Goal: Information Seeking & Learning: Learn about a topic

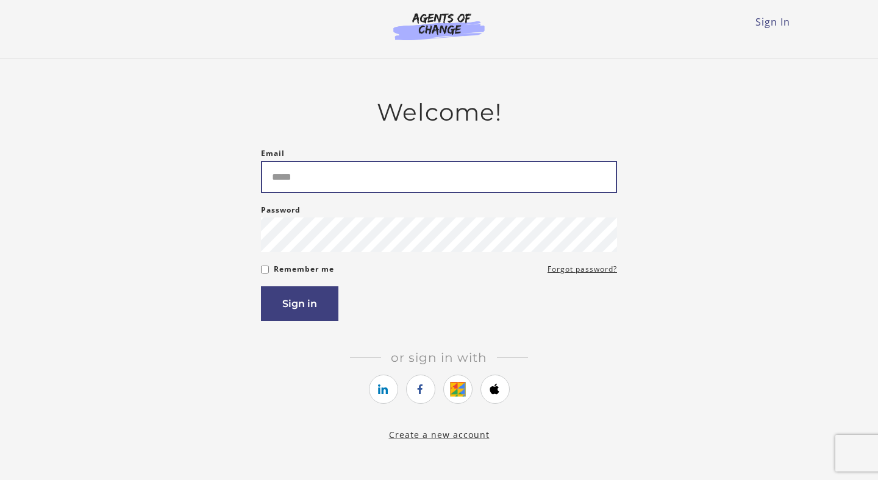
click at [322, 168] on input "Email" at bounding box center [439, 177] width 356 height 32
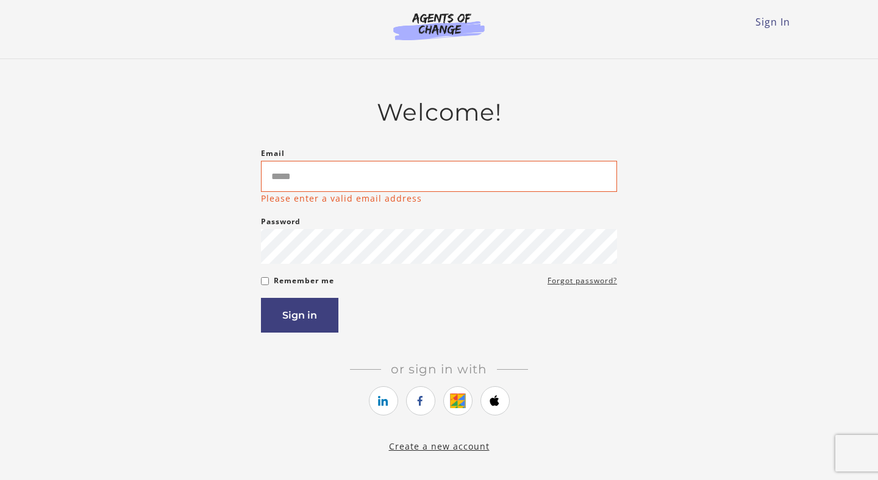
type input "**********"
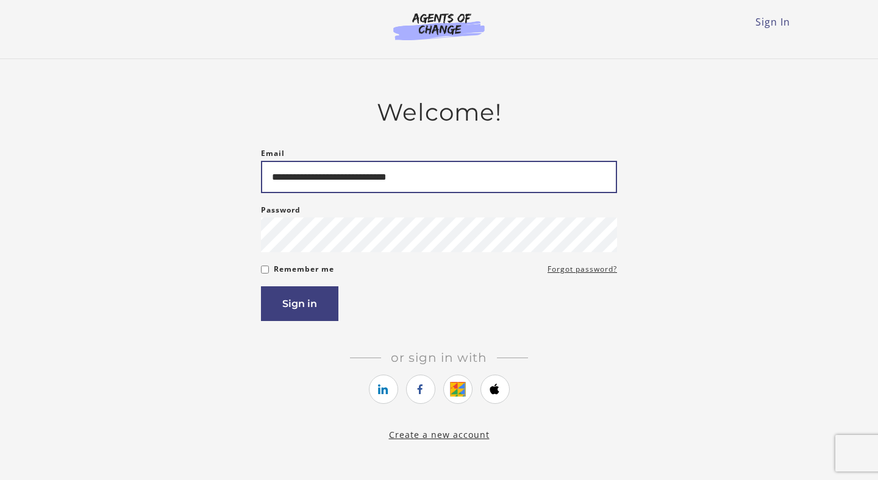
click at [261, 287] on button "Sign in" at bounding box center [299, 304] width 77 height 35
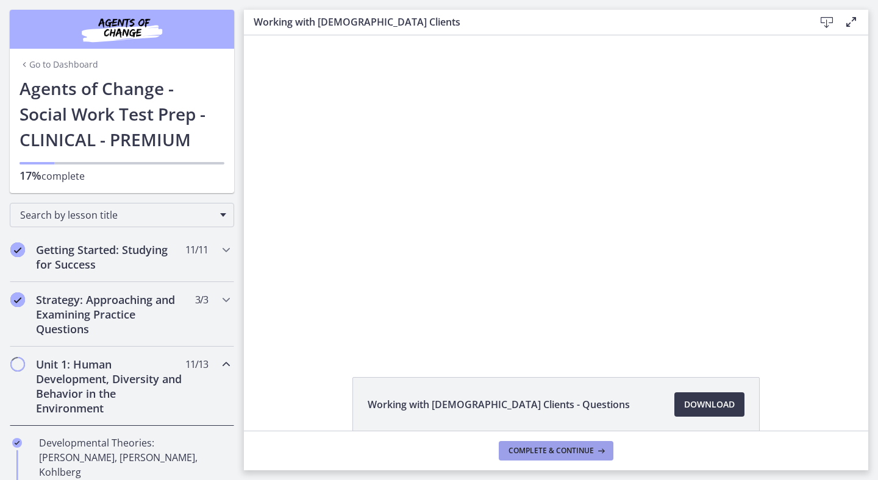
click at [559, 449] on span "Complete & continue" at bounding box center [551, 451] width 85 height 10
click at [651, 207] on div at bounding box center [556, 192] width 559 height 314
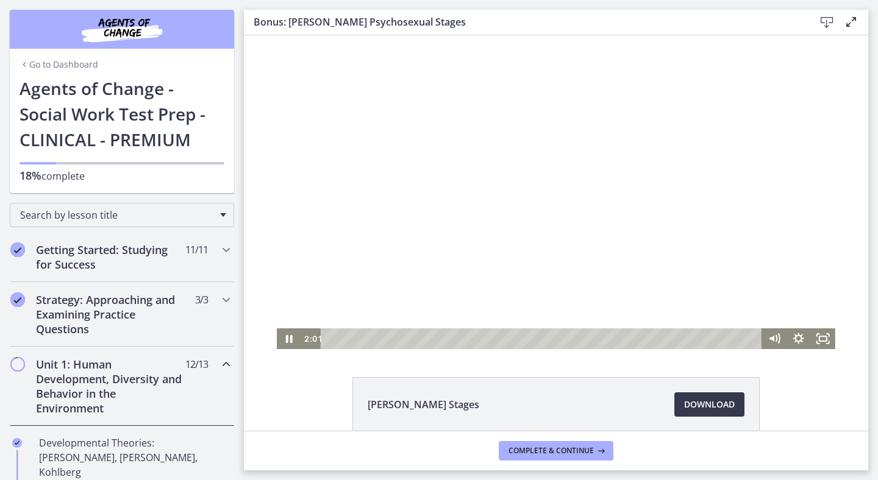
click at [651, 207] on div at bounding box center [556, 192] width 559 height 314
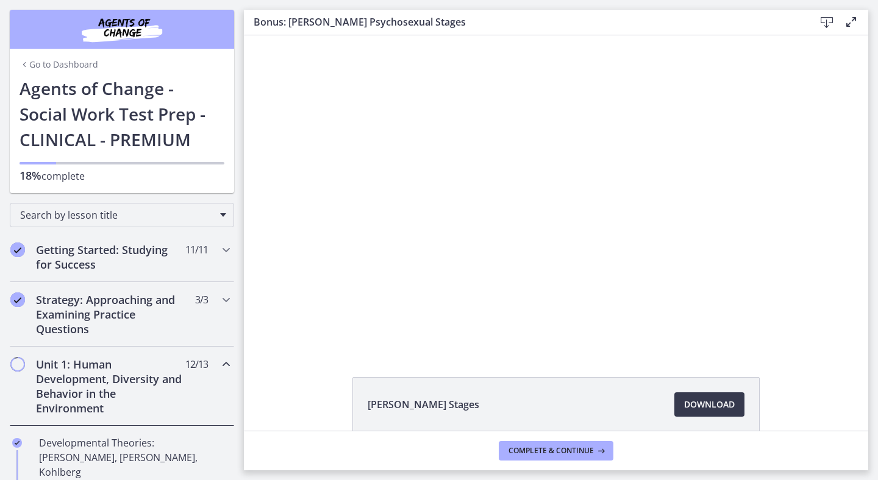
click at [651, 207] on div at bounding box center [556, 192] width 559 height 314
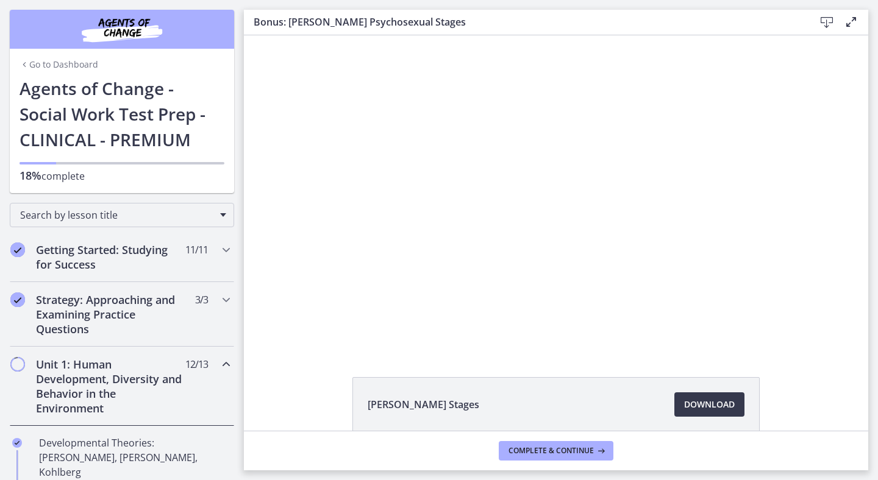
click at [651, 207] on div at bounding box center [556, 192] width 559 height 314
click at [576, 447] on span "Complete & continue" at bounding box center [551, 451] width 85 height 10
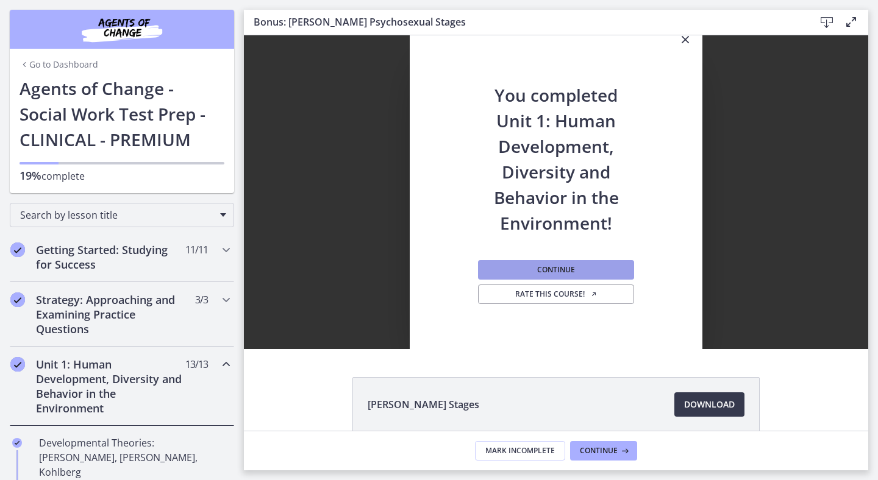
click at [556, 269] on span "Continue" at bounding box center [556, 270] width 38 height 10
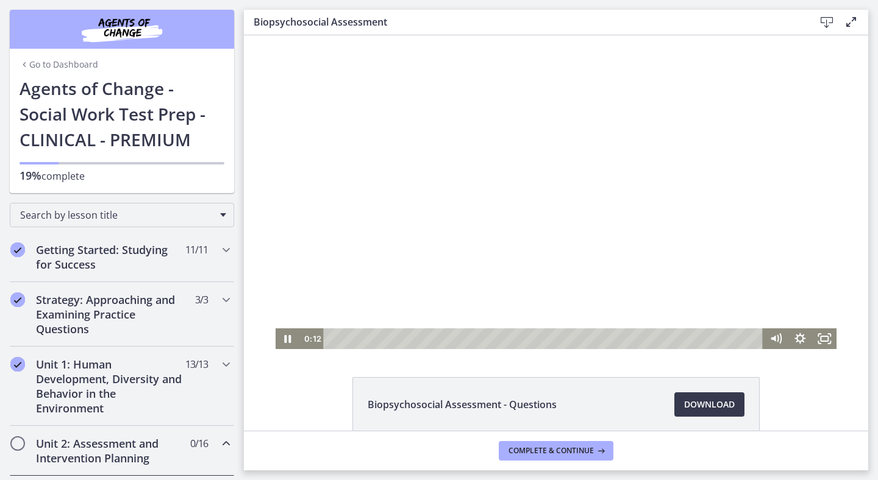
click at [491, 240] on div at bounding box center [557, 192] width 562 height 314
